Goal: Find specific page/section: Find specific page/section

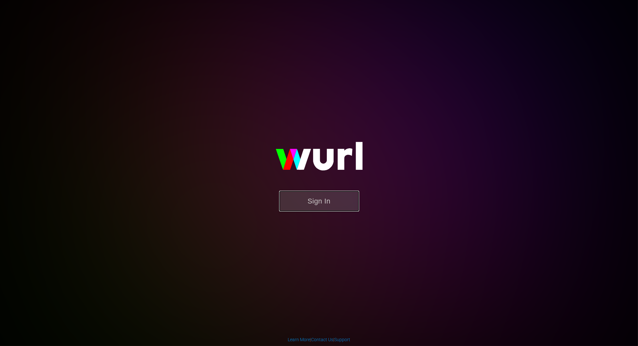
click at [321, 198] on button "Sign In" at bounding box center [319, 200] width 80 height 21
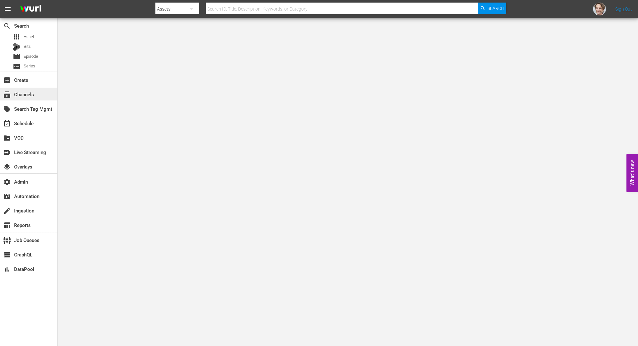
click at [27, 99] on div "subscriptions Channels" at bounding box center [28, 94] width 57 height 13
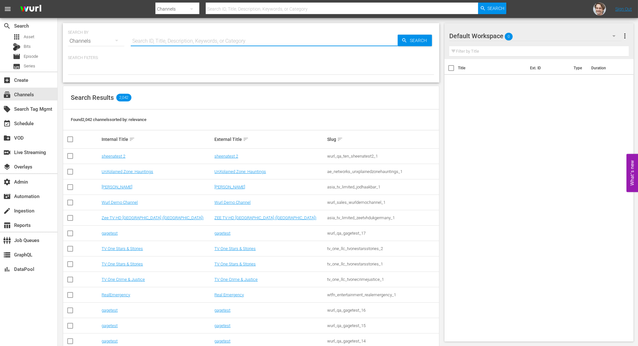
click at [259, 36] on input "text" at bounding box center [264, 40] width 267 height 15
paste input "sysdata_s_p_a_fifa_9"
type input "sysdata_s_p_a_fifa_9"
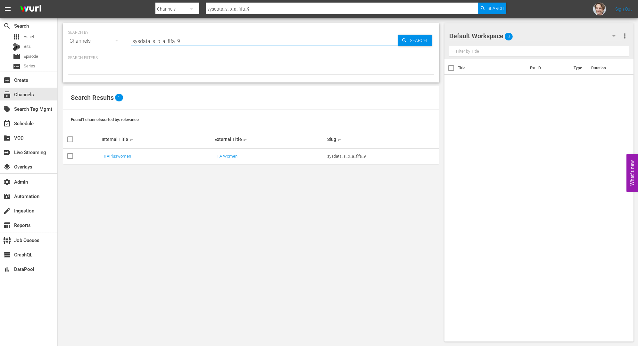
click at [259, 36] on input "sysdata_s_p_a_fifa_9" at bounding box center [264, 40] width 267 height 15
